Goal: Task Accomplishment & Management: Manage account settings

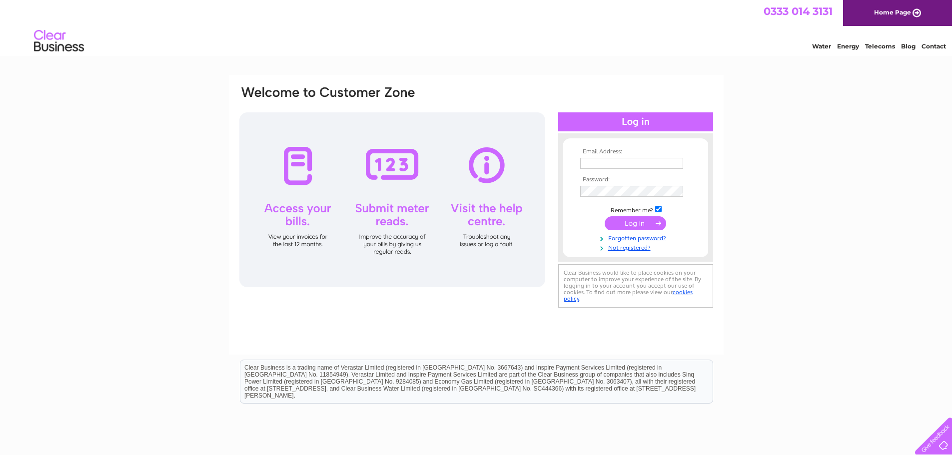
type input "[PERSON_NAME][EMAIL_ADDRESS][PERSON_NAME][DOMAIN_NAME]"
click at [642, 220] on input "submit" at bounding box center [634, 223] width 61 height 14
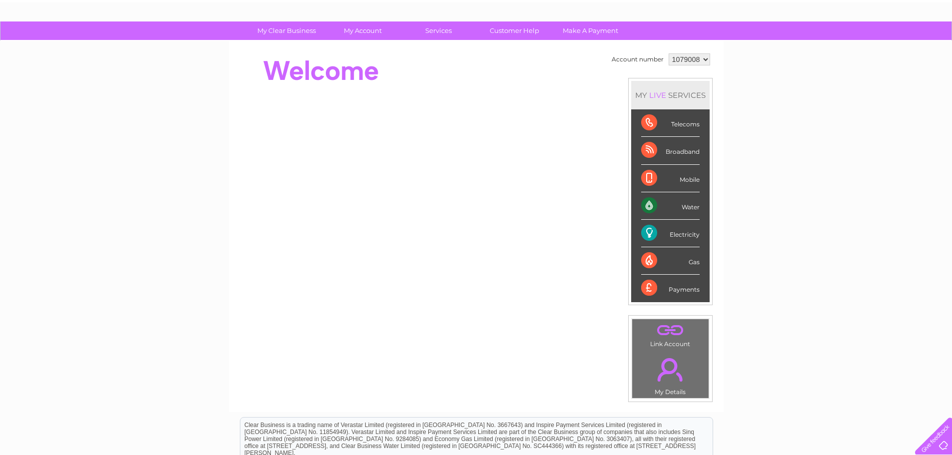
scroll to position [50, 0]
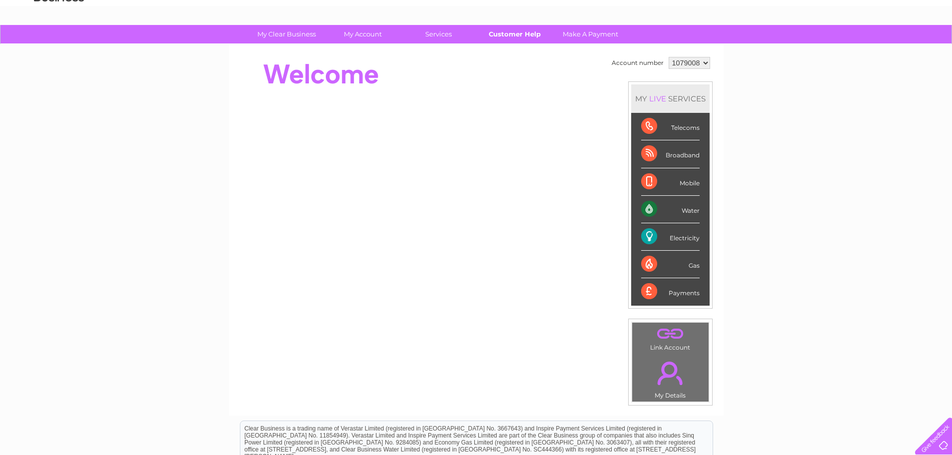
click at [528, 35] on link "Customer Help" at bounding box center [514, 34] width 82 height 18
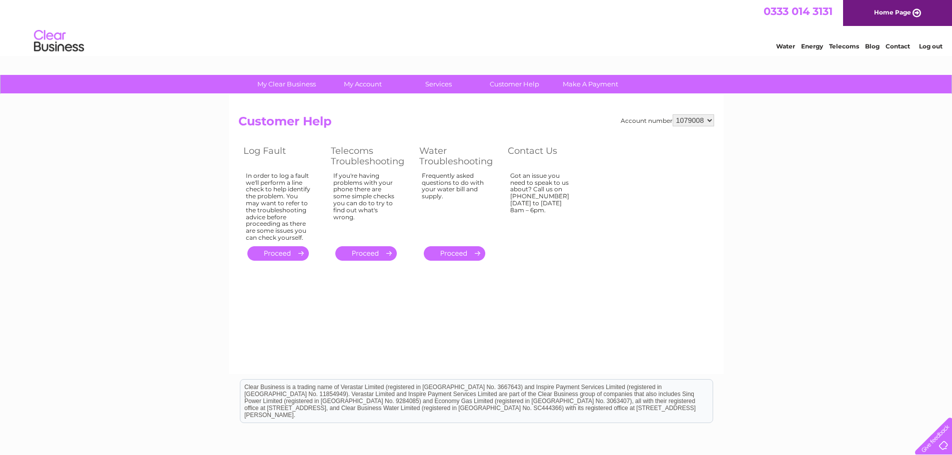
click at [899, 45] on link "Contact" at bounding box center [897, 45] width 24 height 7
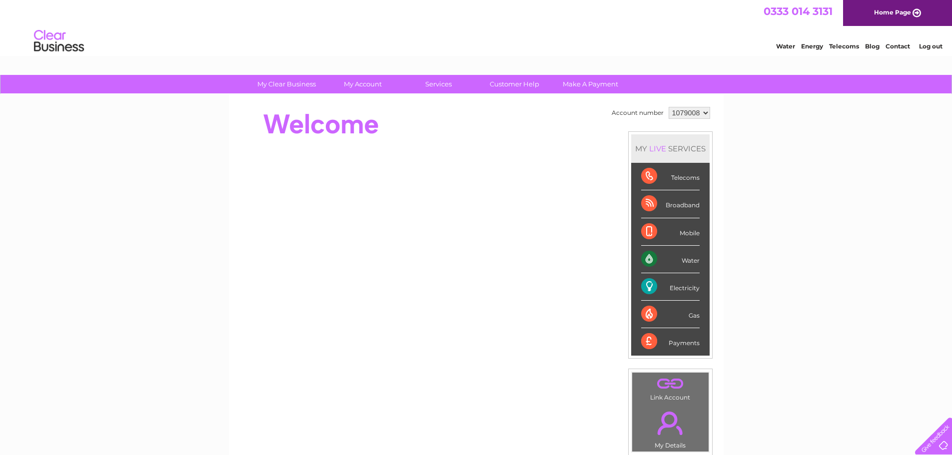
click at [648, 284] on div "Electricity" at bounding box center [670, 286] width 58 height 27
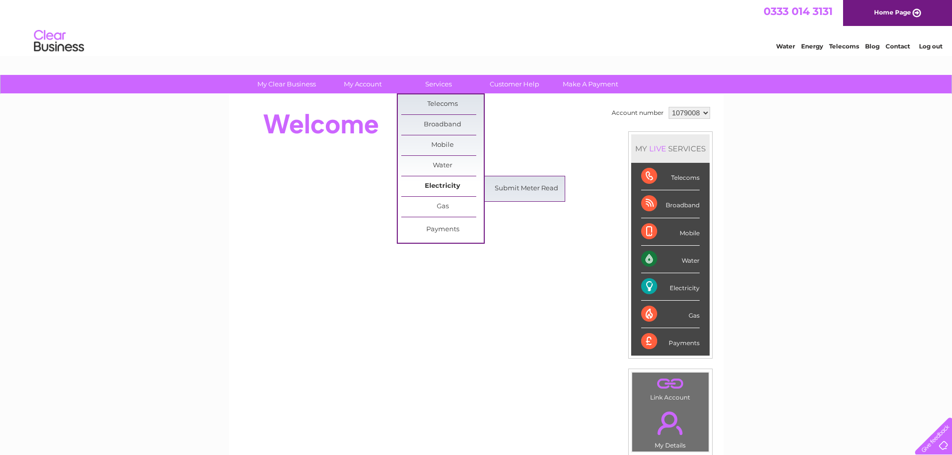
click at [443, 180] on link "Electricity" at bounding box center [442, 186] width 82 height 20
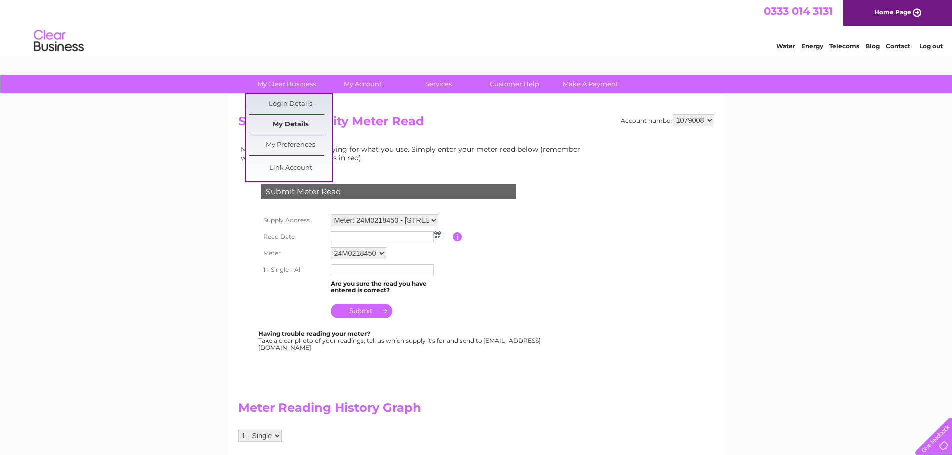
click at [295, 121] on link "My Details" at bounding box center [290, 125] width 82 height 20
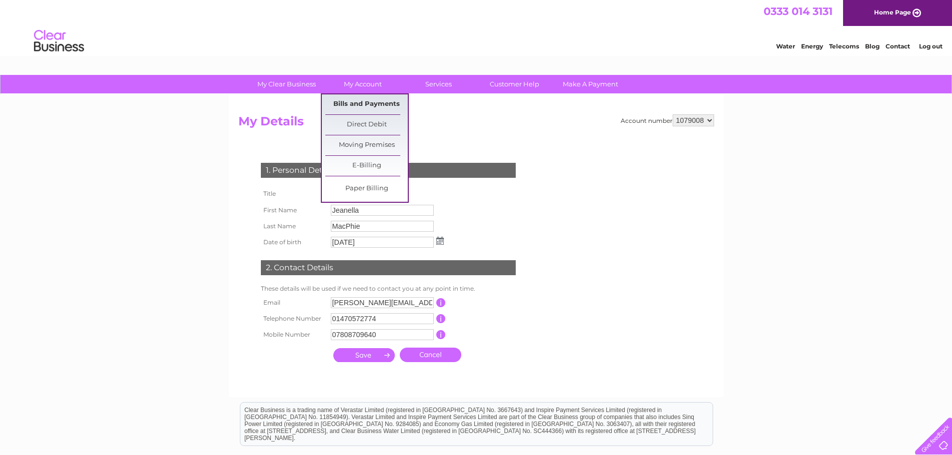
click at [380, 99] on link "Bills and Payments" at bounding box center [366, 104] width 82 height 20
